Goal: Subscribe to service/newsletter

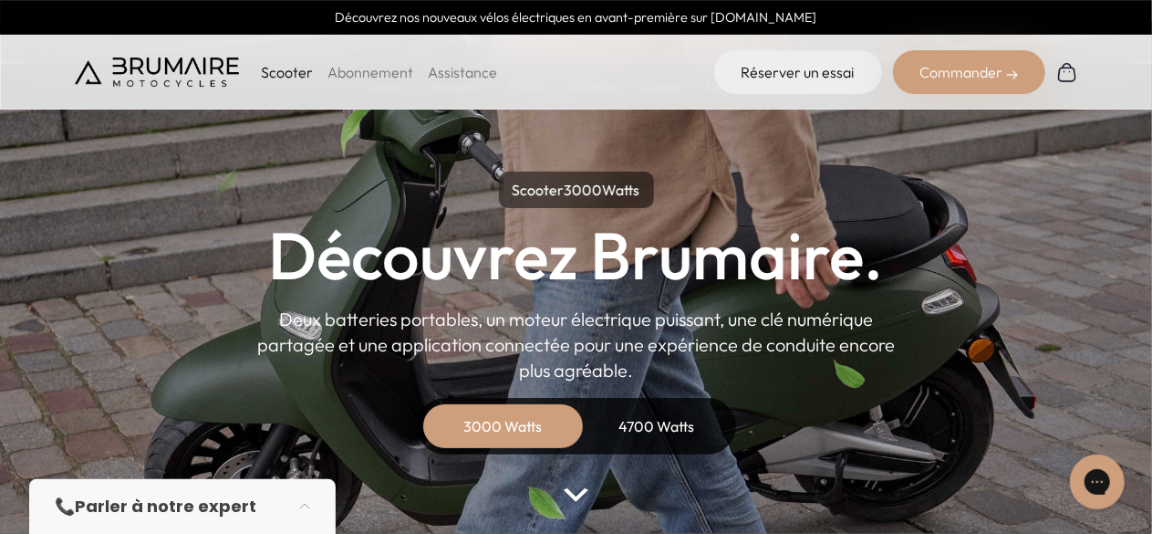
click at [638, 433] on div "4700 Watts" at bounding box center [657, 426] width 146 height 44
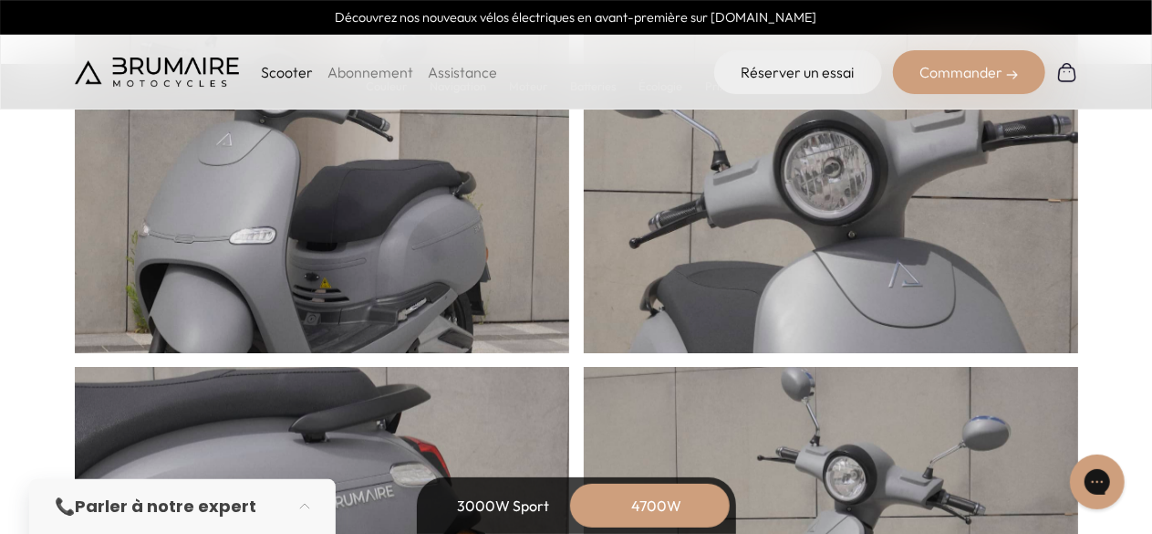
scroll to position [821, 0]
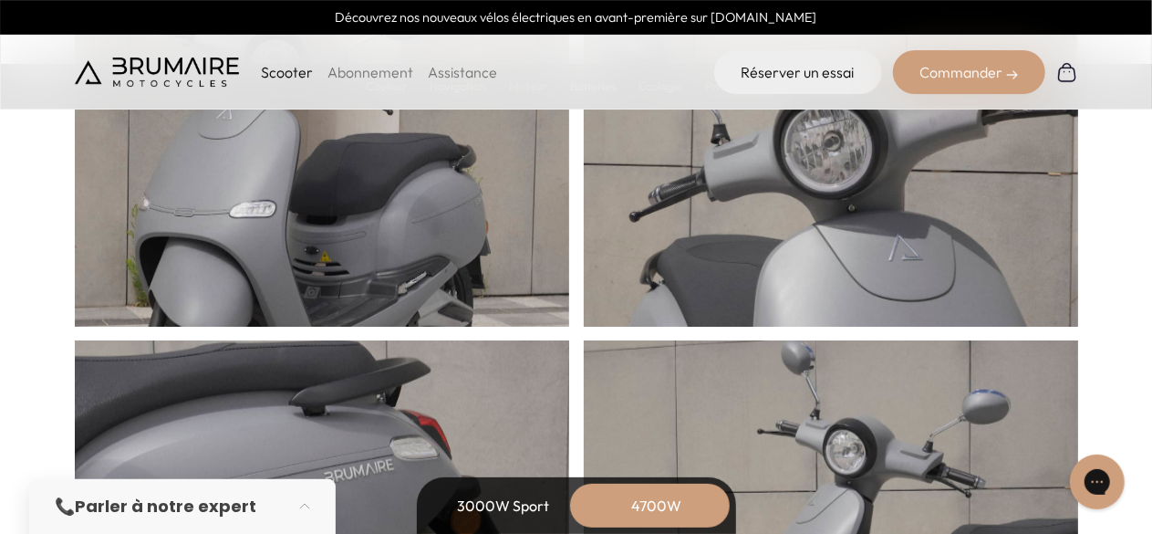
click at [391, 80] on link "Abonnement" at bounding box center [370, 72] width 86 height 18
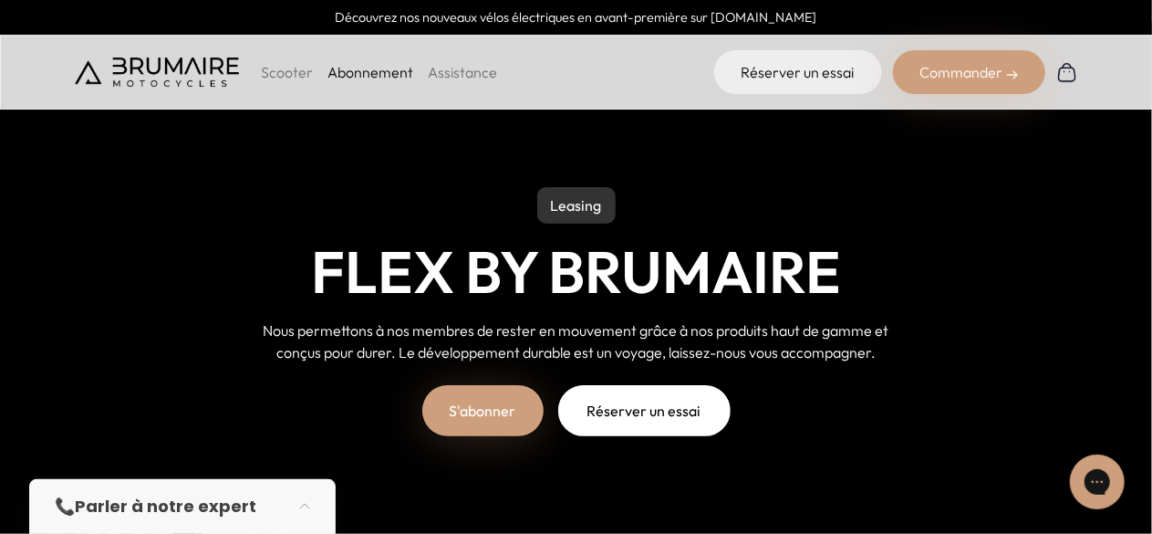
click at [493, 408] on link "S'abonner" at bounding box center [482, 410] width 121 height 51
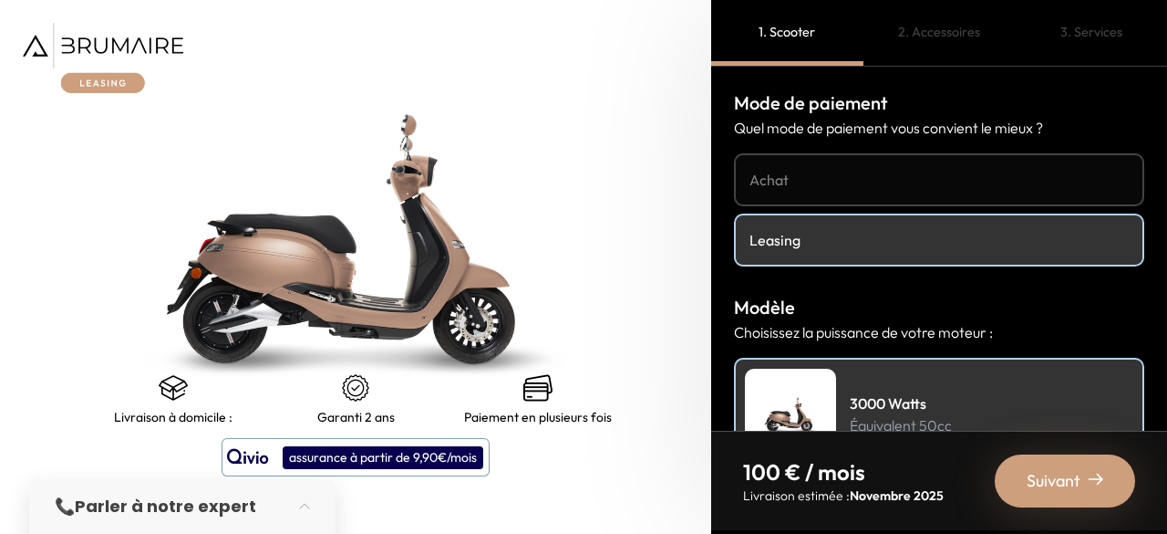
drag, startPoint x: 869, startPoint y: 238, endPoint x: 846, endPoint y: 220, distance: 29.2
click at [868, 238] on h4 "Leasing" at bounding box center [939, 240] width 379 height 22
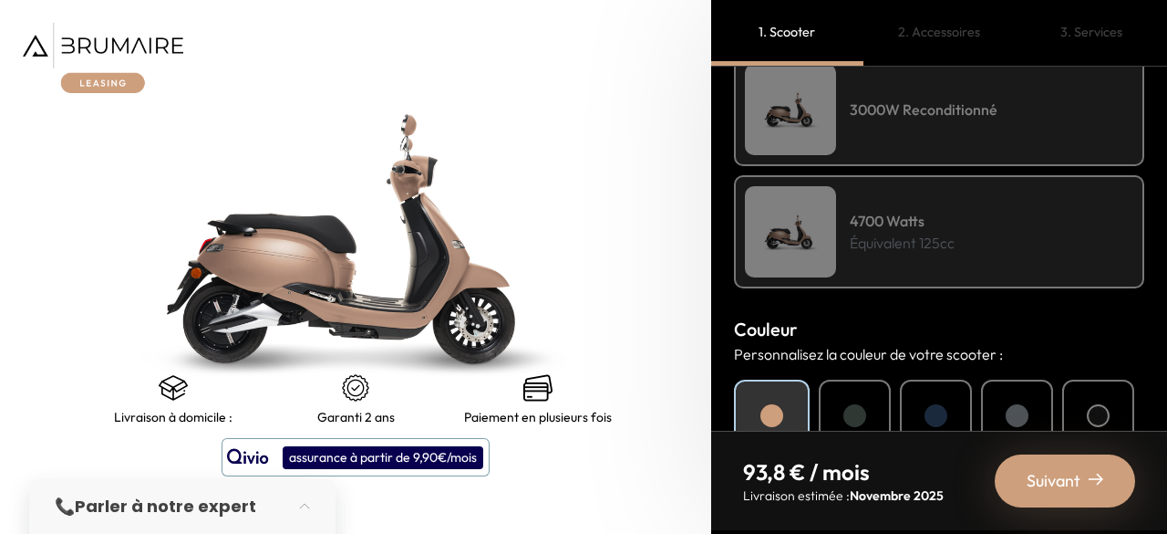
scroll to position [456, 0]
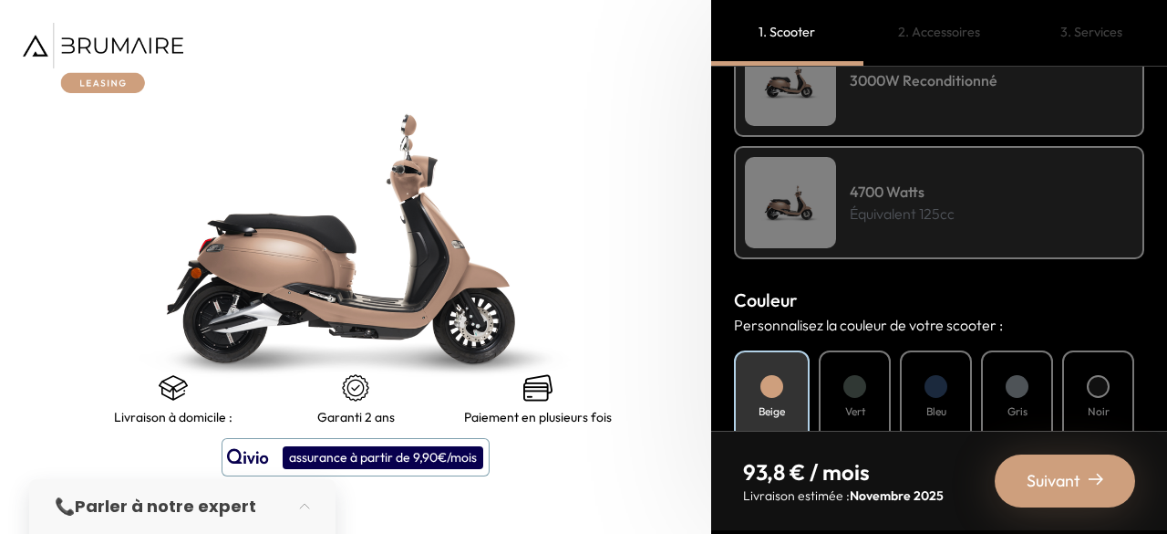
click at [934, 183] on h4 "4700 Watts" at bounding box center [902, 192] width 105 height 22
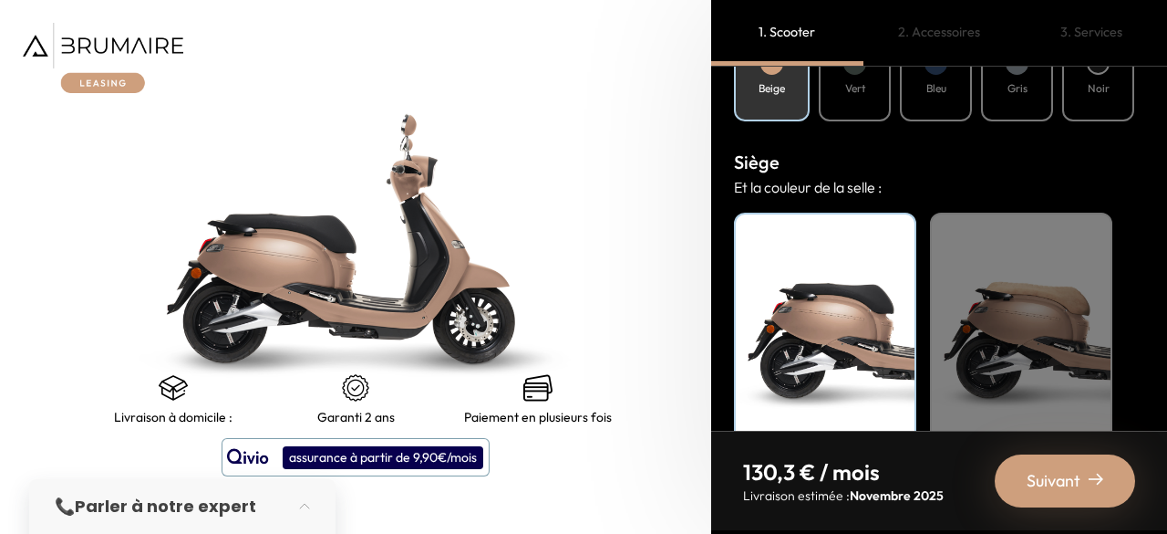
scroll to position [812, 0]
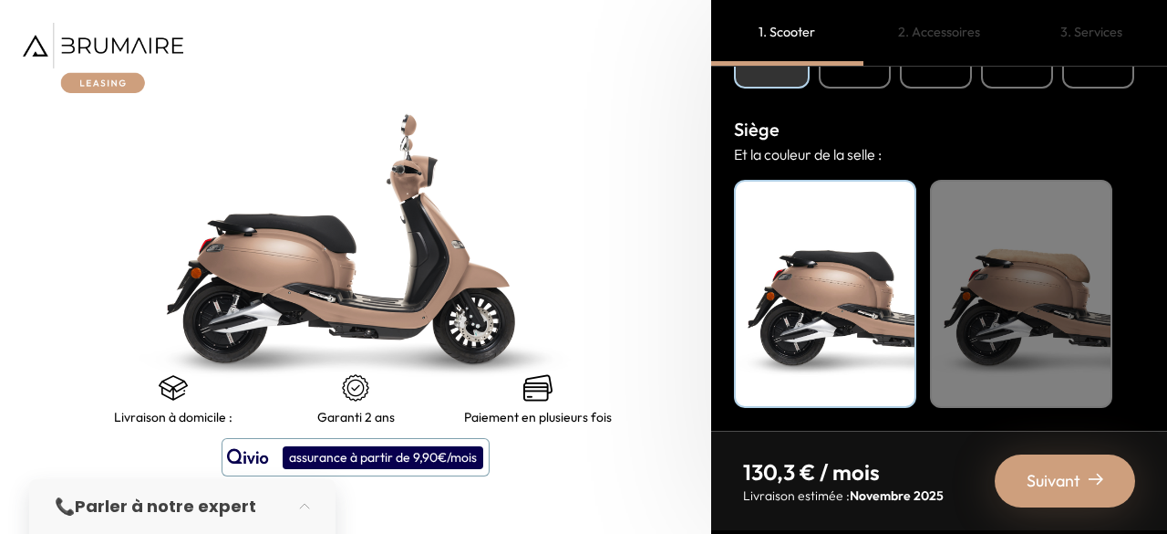
click at [1031, 266] on div "Beige" at bounding box center [1021, 294] width 182 height 228
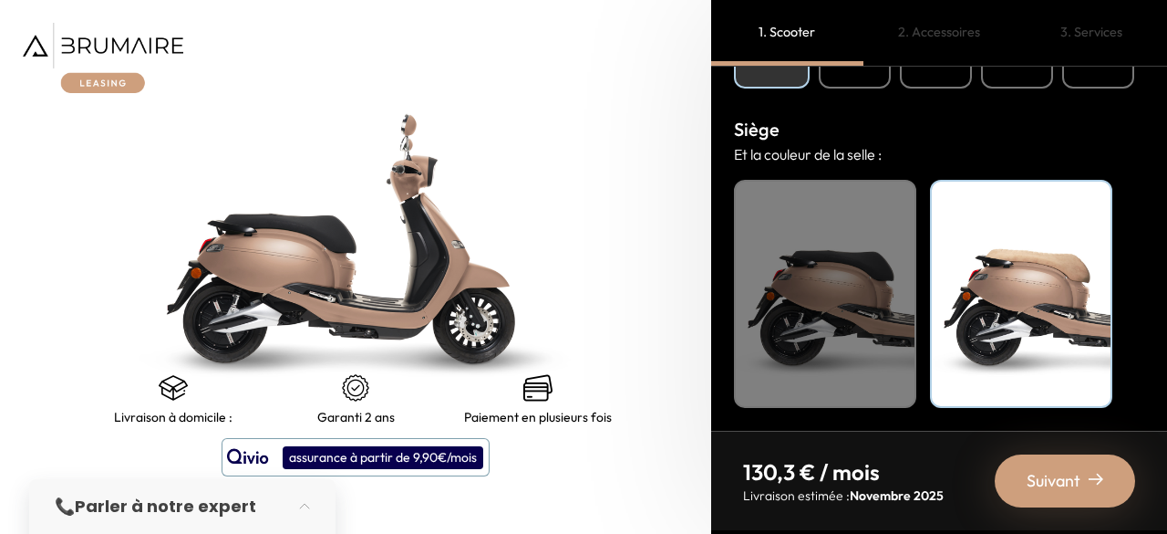
click at [876, 271] on div "Noir" at bounding box center [825, 294] width 182 height 228
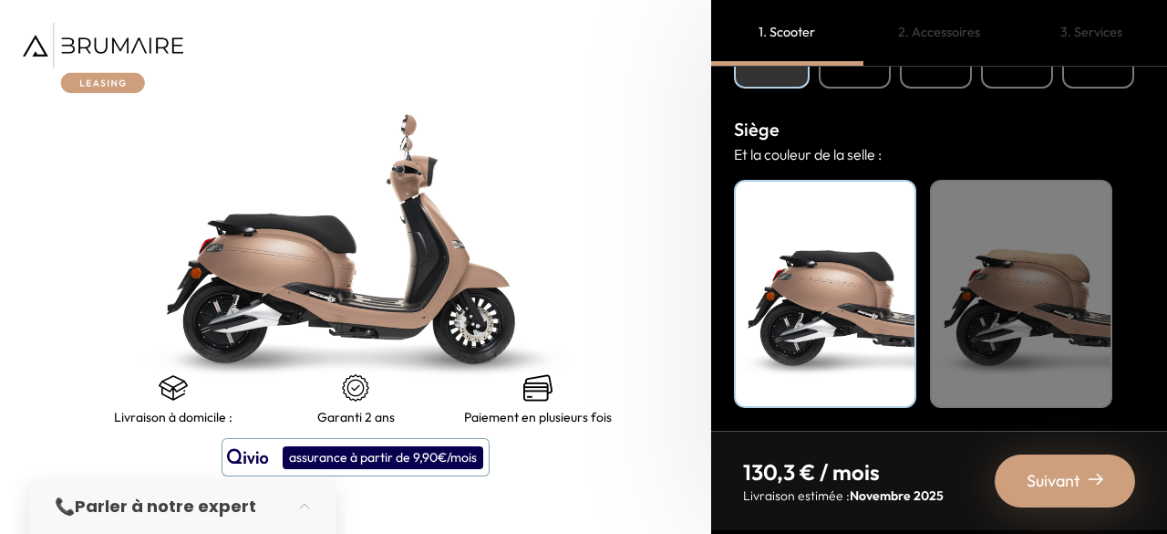
click at [1082, 481] on div "Suivant" at bounding box center [1065, 480] width 140 height 53
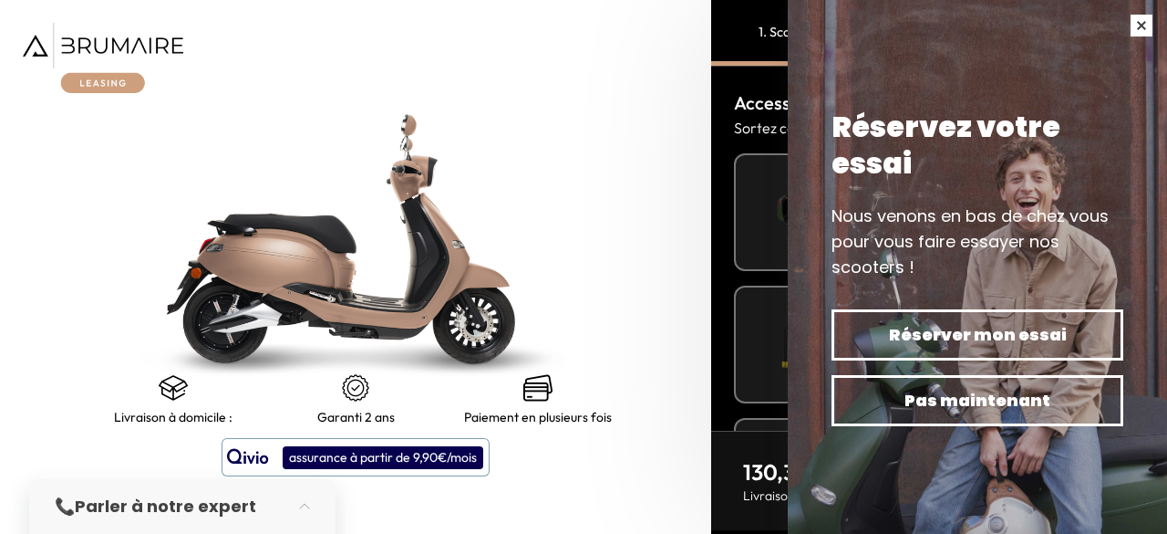
click at [1133, 32] on button "button" at bounding box center [1141, 25] width 51 height 51
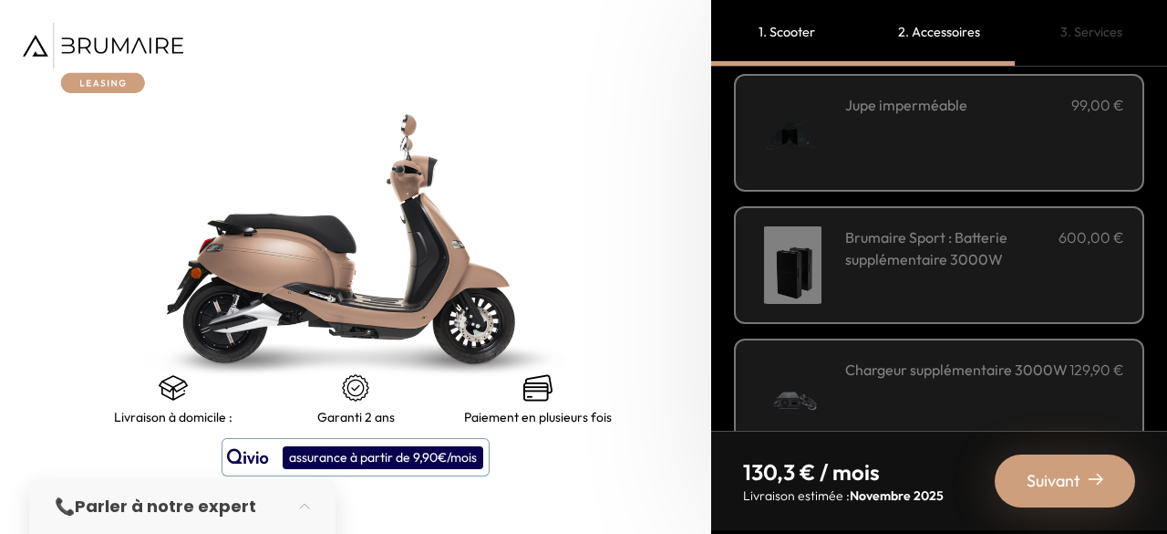
scroll to position [788, 0]
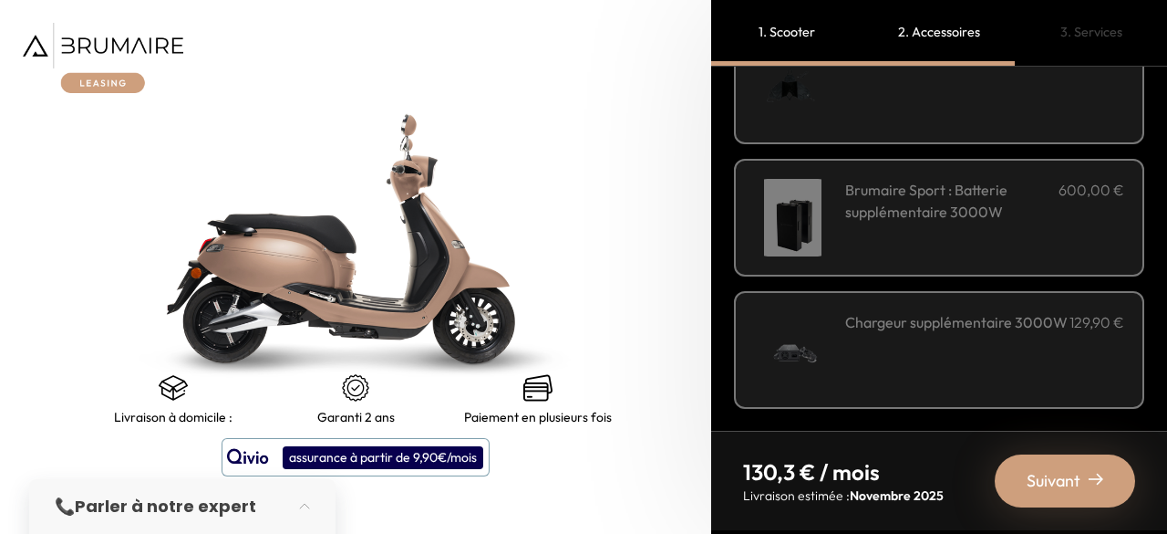
click at [1041, 481] on span "Suivant" at bounding box center [1054, 481] width 54 height 26
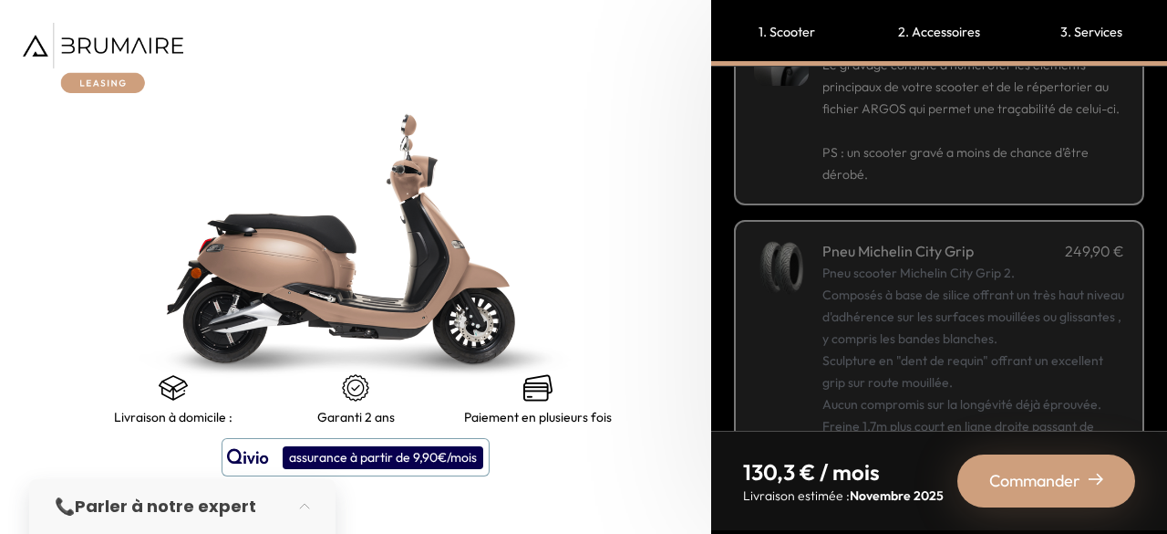
scroll to position [277, 0]
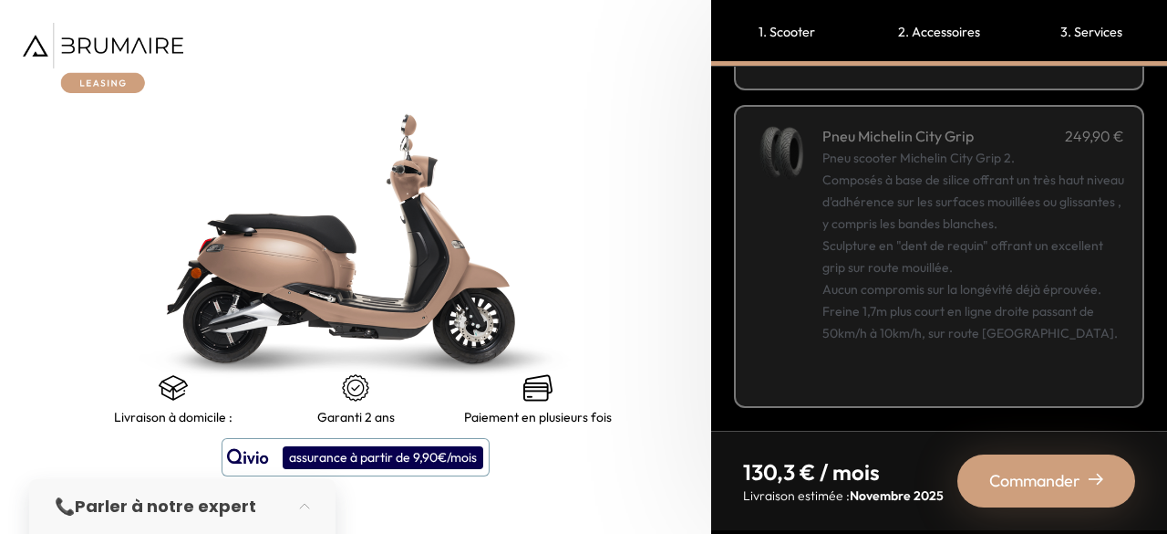
click at [1030, 460] on div "Commander" at bounding box center [1047, 480] width 178 height 53
